Goal: Navigation & Orientation: Find specific page/section

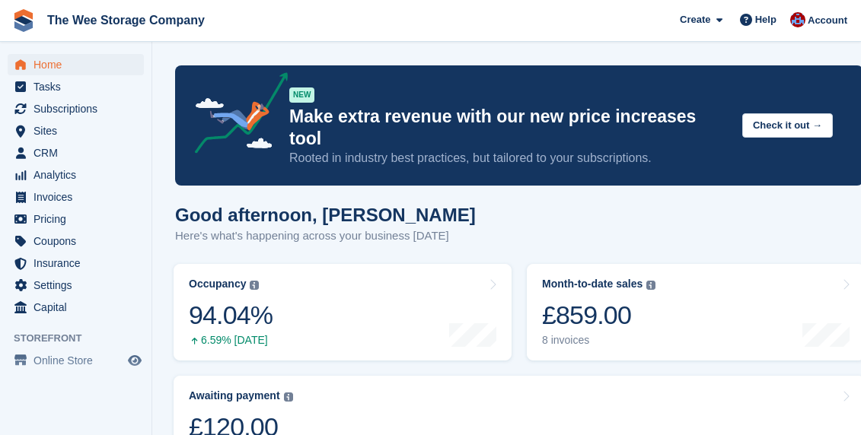
scroll to position [569, 0]
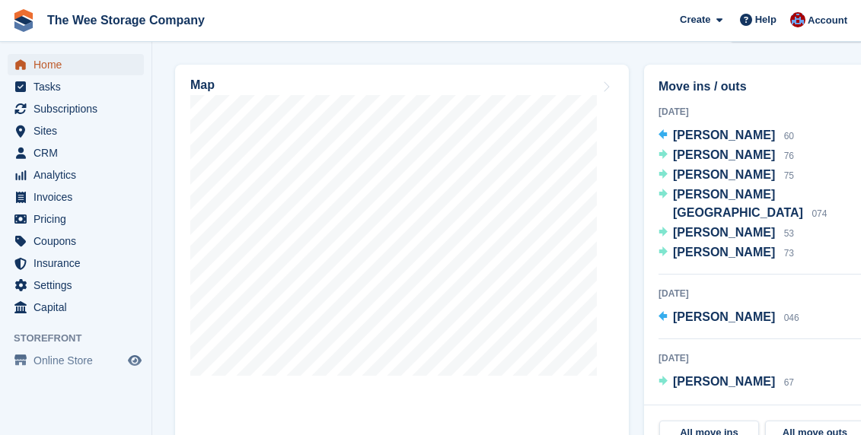
click at [73, 62] on span "Home" at bounding box center [78, 64] width 91 height 21
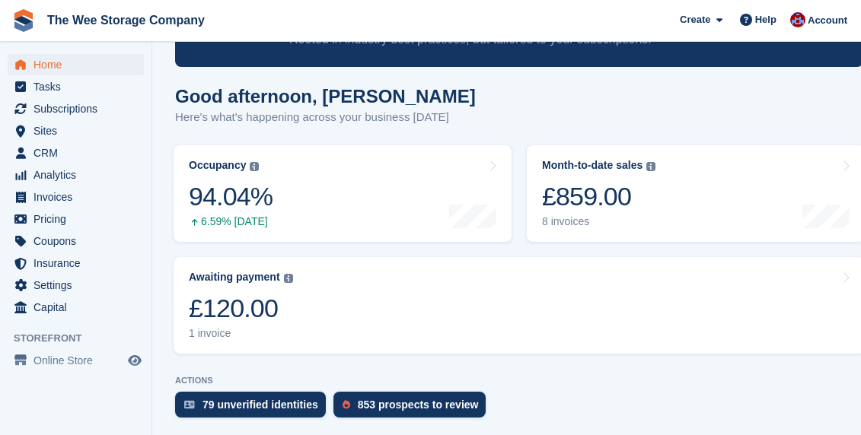
scroll to position [0, 0]
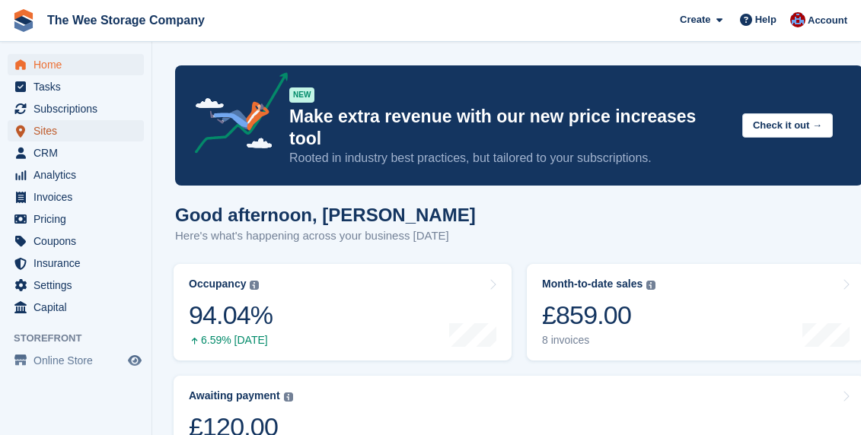
click at [54, 124] on span "Sites" at bounding box center [78, 130] width 91 height 21
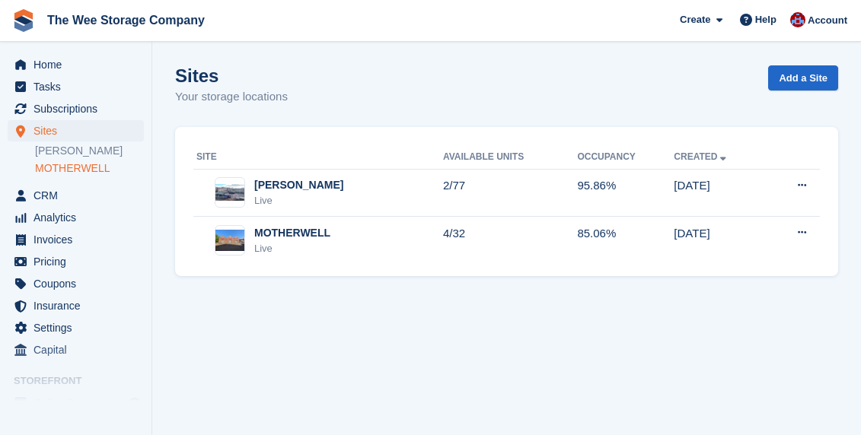
click at [65, 170] on link "MOTHERWELL" at bounding box center [89, 168] width 109 height 14
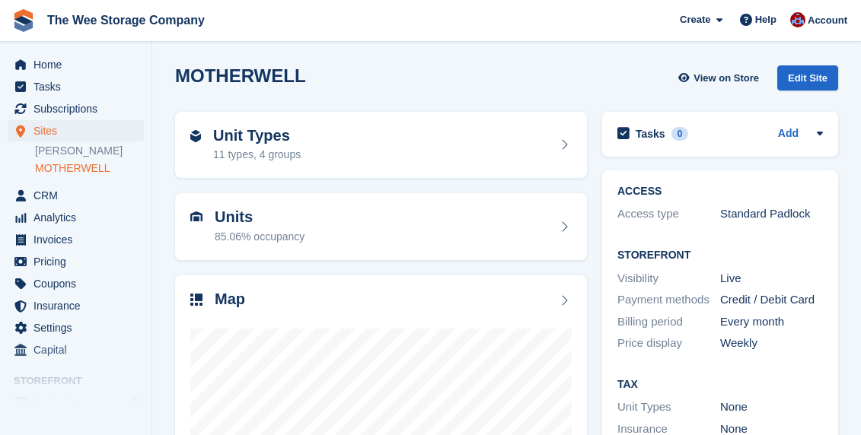
click at [94, 164] on link "MOTHERWELL" at bounding box center [89, 168] width 109 height 14
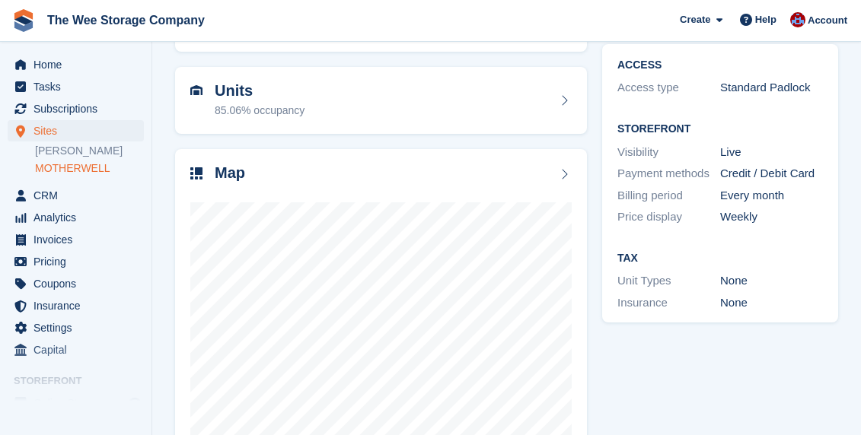
scroll to position [23, 0]
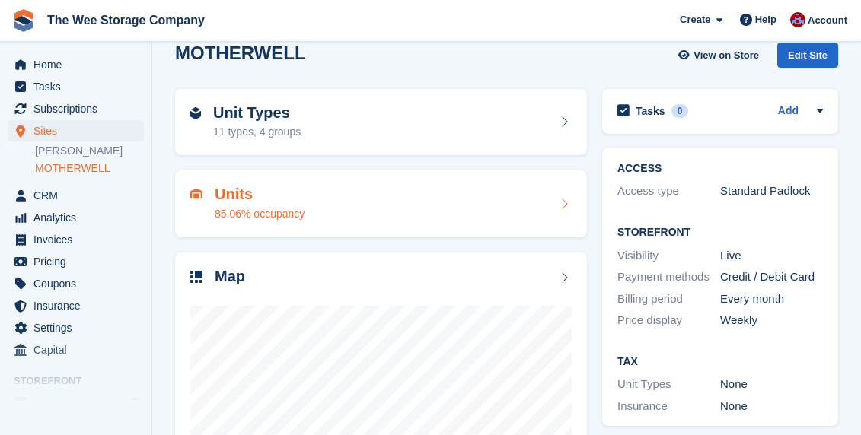
click at [330, 203] on div "Units 85.06% occupancy" at bounding box center [380, 204] width 381 height 37
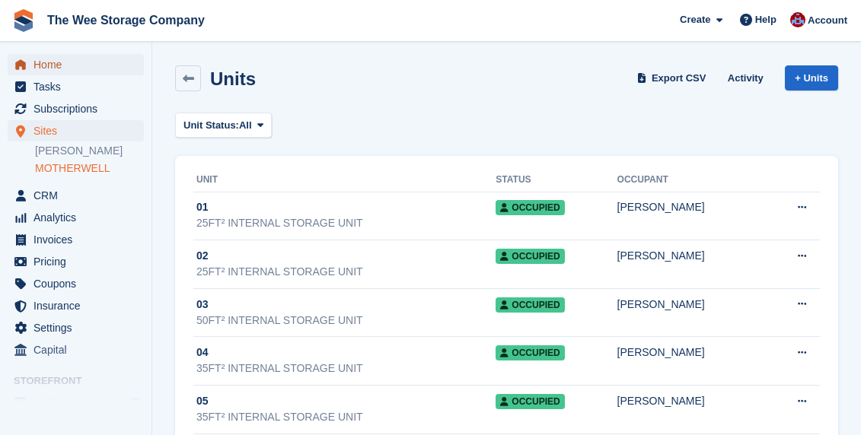
click at [43, 57] on span "Home" at bounding box center [78, 64] width 91 height 21
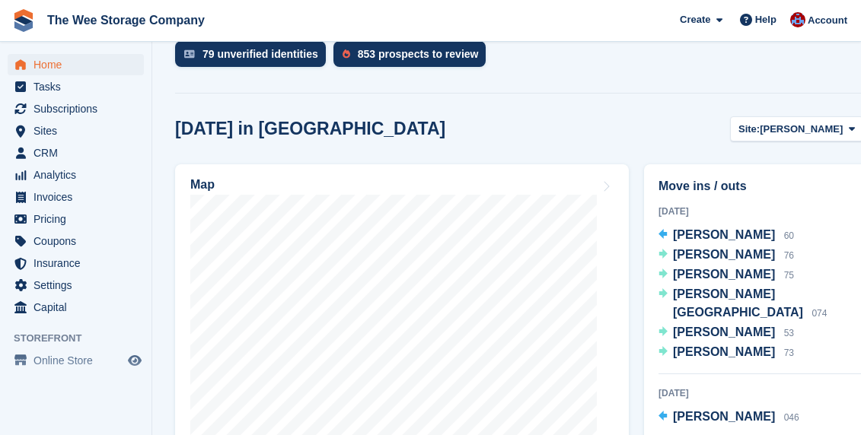
scroll to position [502, 0]
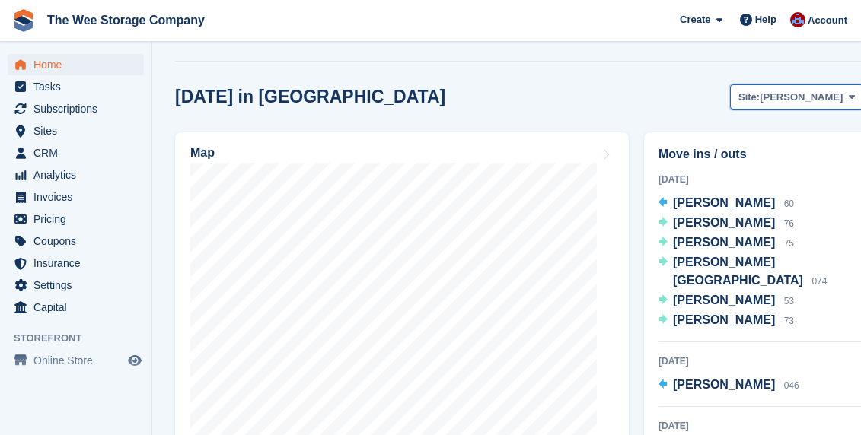
click at [835, 85] on button "Site: [PERSON_NAME]" at bounding box center [796, 97] width 133 height 25
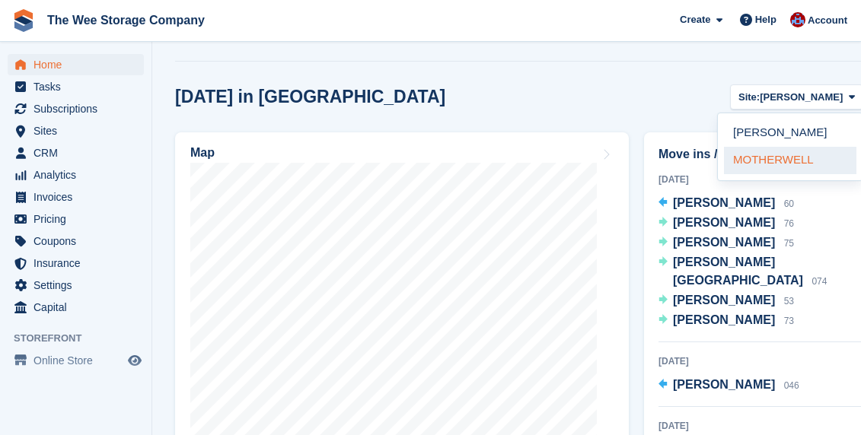
click at [770, 147] on link "MOTHERWELL" at bounding box center [790, 160] width 132 height 27
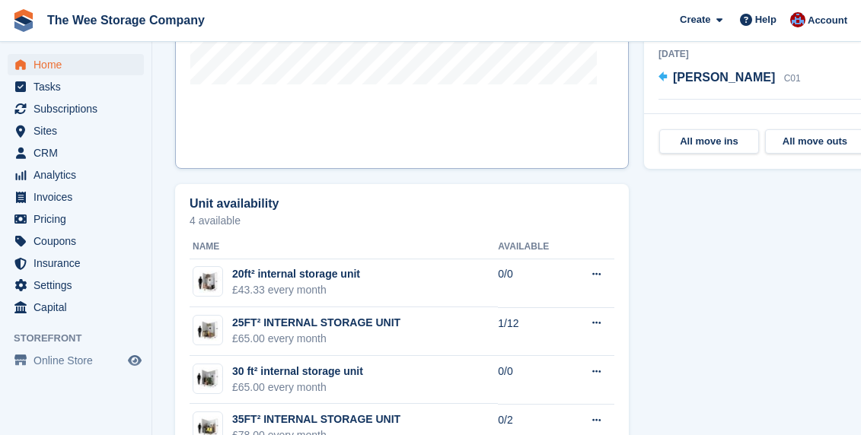
scroll to position [862, 0]
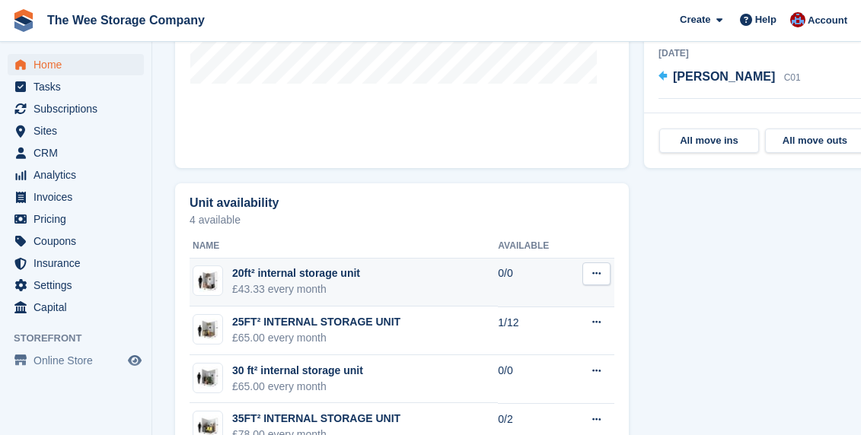
click at [600, 269] on icon at bounding box center [596, 274] width 8 height 10
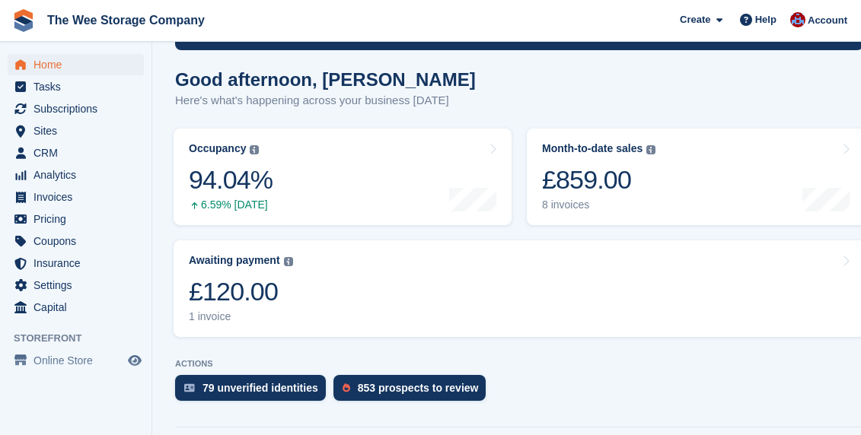
scroll to position [139, 0]
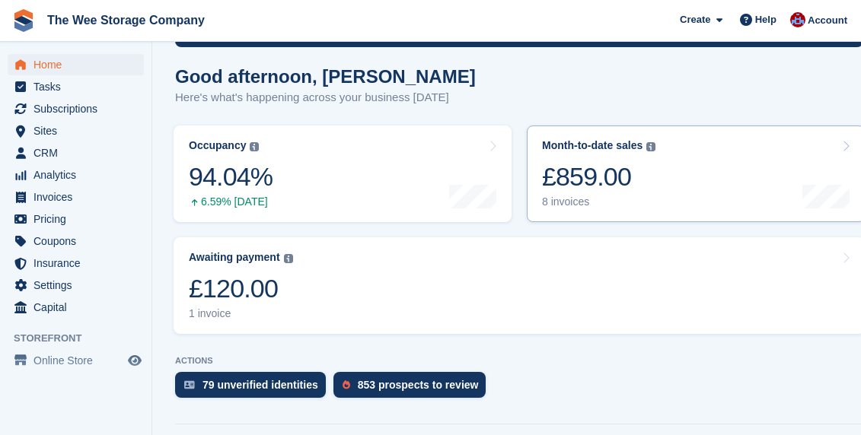
click at [592, 161] on div "£859.00" at bounding box center [598, 176] width 113 height 31
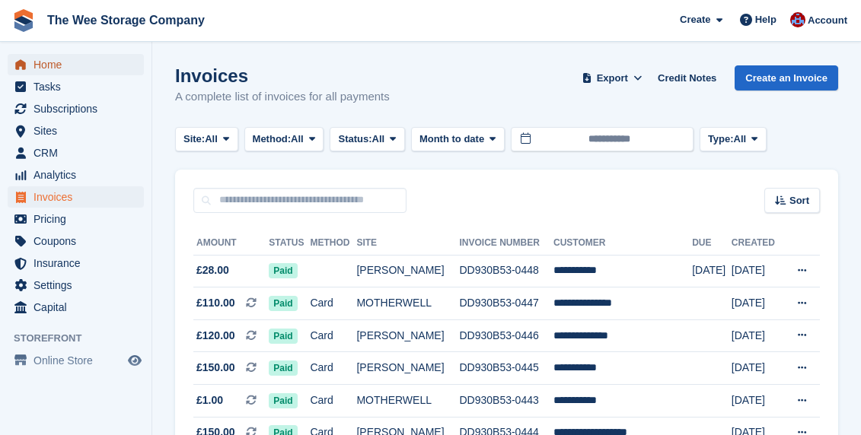
click at [59, 64] on span "Home" at bounding box center [78, 64] width 91 height 21
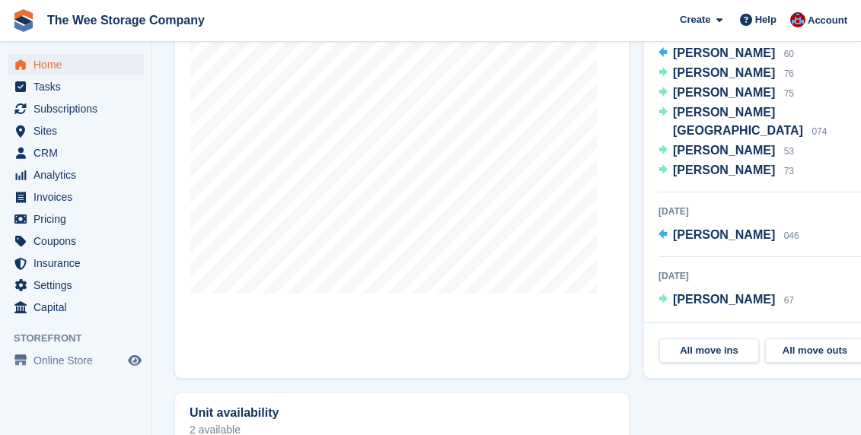
scroll to position [891, 0]
